Goal: Task Accomplishment & Management: Complete application form

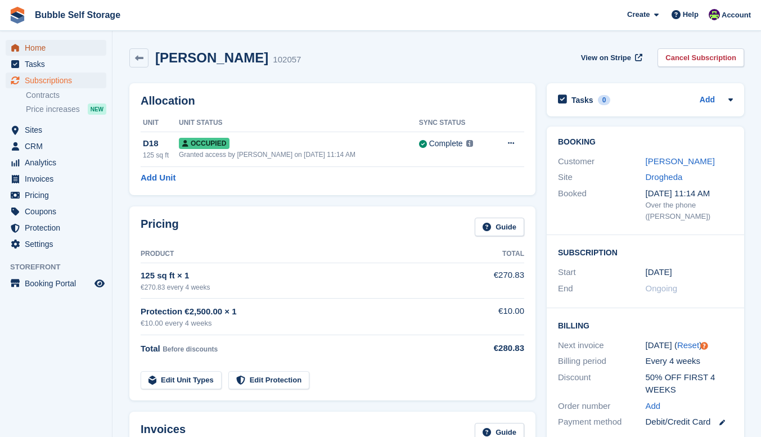
click at [48, 50] on span "Home" at bounding box center [59, 48] width 68 height 16
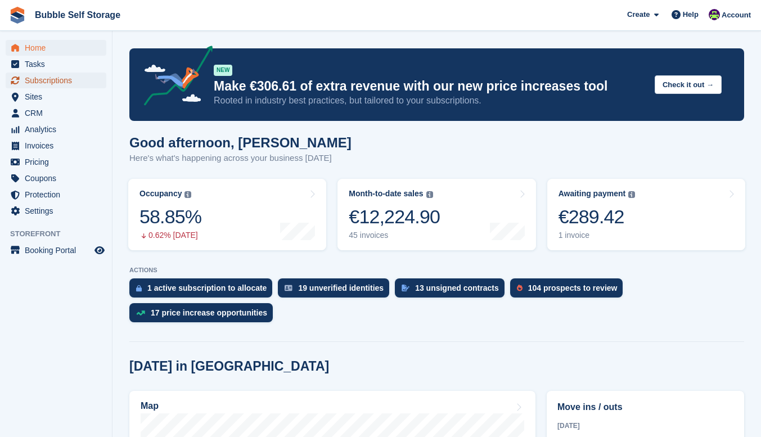
click at [46, 84] on span "Subscriptions" at bounding box center [59, 81] width 68 height 16
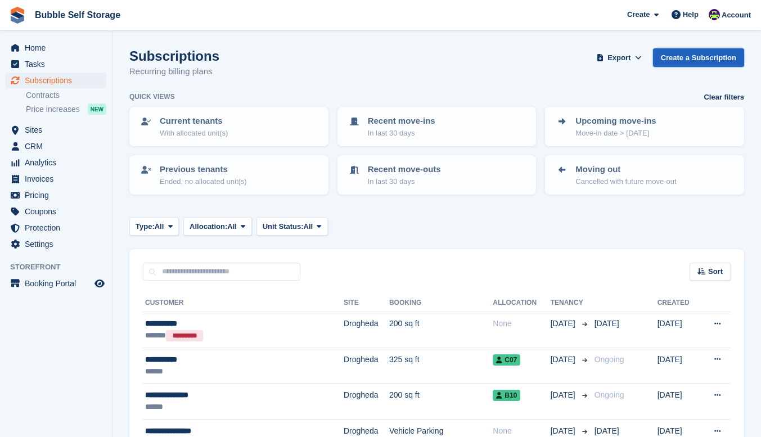
click at [702, 55] on link "Create a Subscription" at bounding box center [698, 57] width 91 height 19
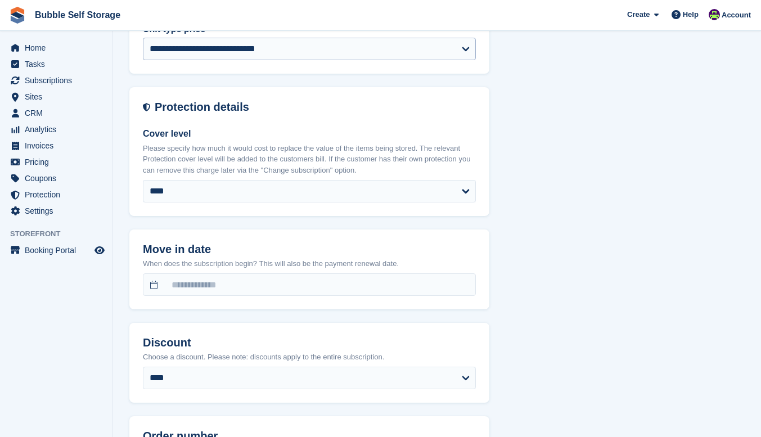
scroll to position [731, 0]
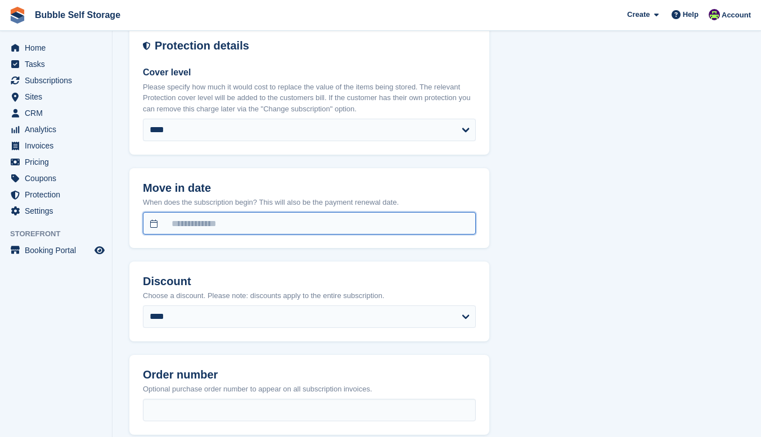
click at [226, 222] on input "text" at bounding box center [309, 223] width 333 height 23
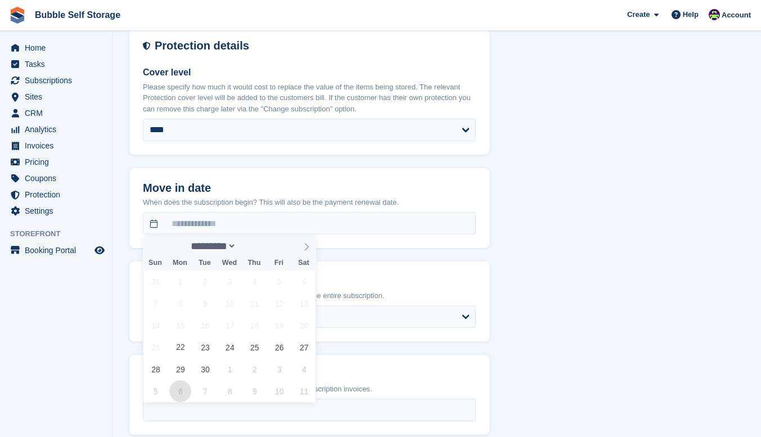
click at [190, 386] on span "6" at bounding box center [180, 391] width 22 height 22
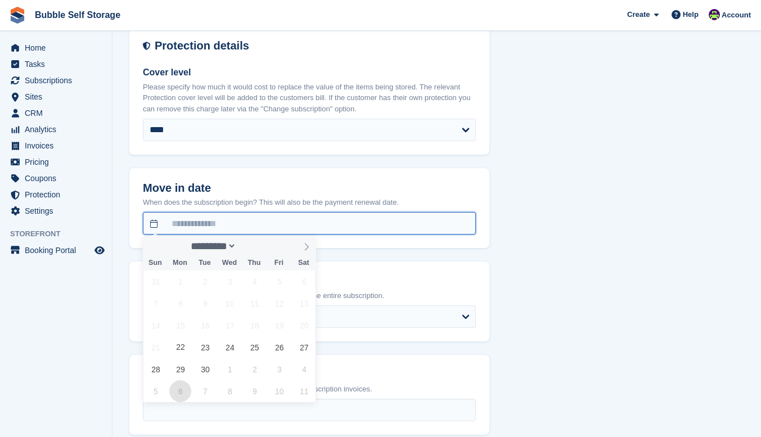
type input "**********"
